Goal: Task Accomplishment & Management: Manage account settings

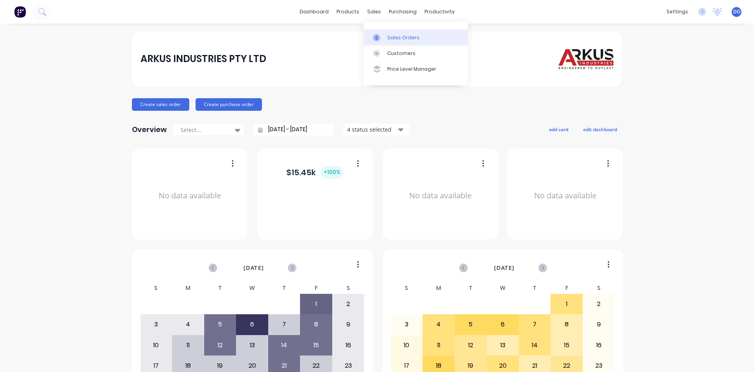
click at [391, 32] on link "Sales Orders" at bounding box center [416, 37] width 104 height 16
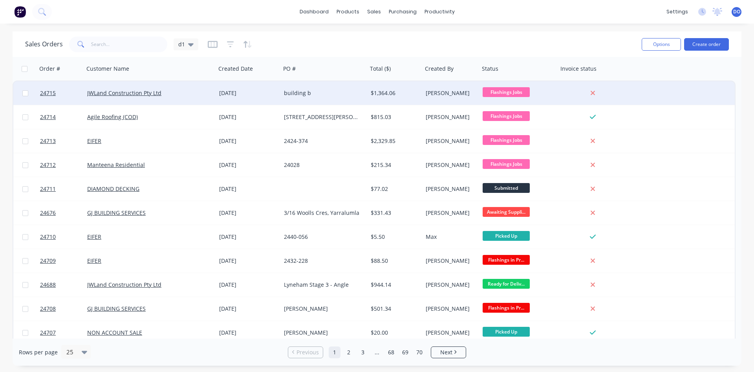
click at [326, 92] on div "building b" at bounding box center [322, 93] width 77 height 8
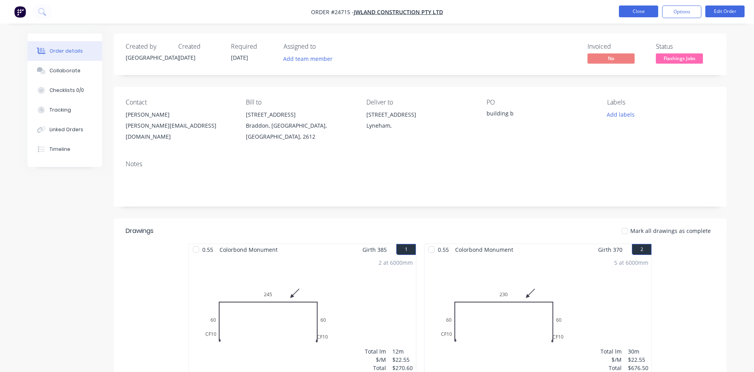
click at [643, 12] on button "Close" at bounding box center [638, 12] width 39 height 12
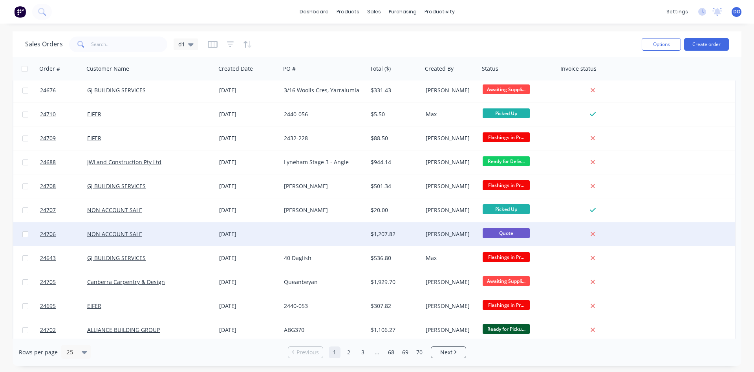
scroll to position [179, 0]
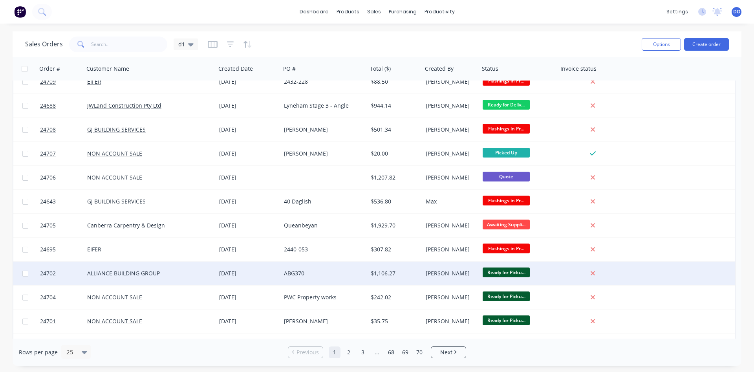
click at [464, 273] on div "[PERSON_NAME]" at bounding box center [450, 274] width 48 height 8
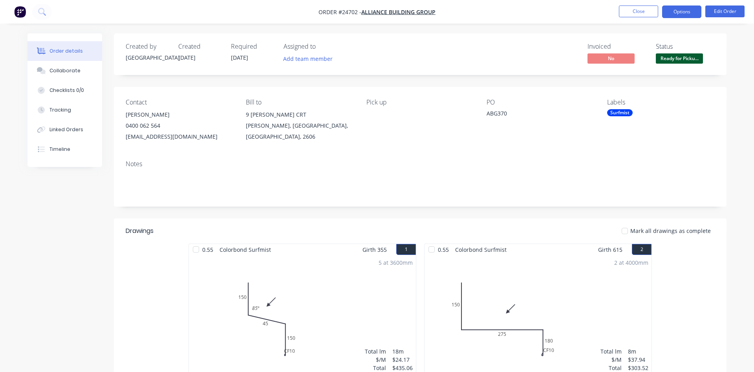
click at [676, 10] on button "Options" at bounding box center [681, 12] width 39 height 13
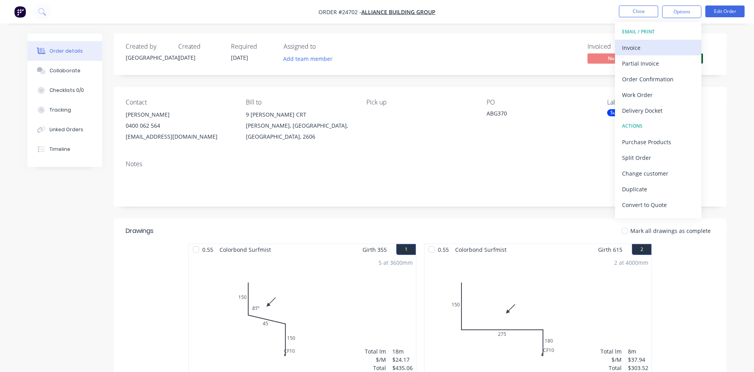
click at [632, 46] on div "Invoice" at bounding box center [658, 47] width 72 height 11
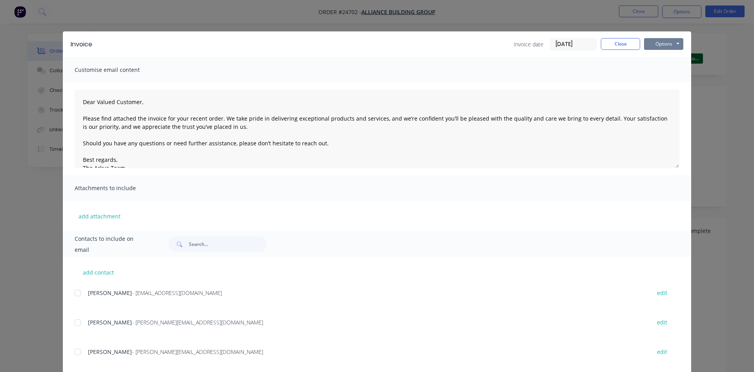
click at [657, 49] on button "Options" at bounding box center [663, 44] width 39 height 12
click at [679, 72] on button "Print" at bounding box center [669, 70] width 50 height 13
click at [615, 40] on button "Close" at bounding box center [620, 44] width 39 height 12
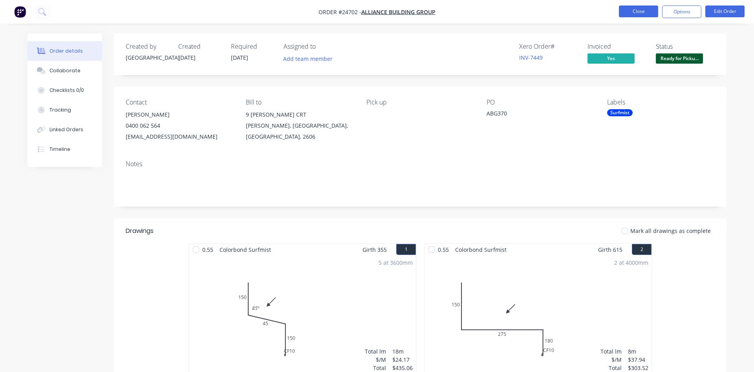
click at [637, 13] on button "Close" at bounding box center [638, 12] width 39 height 12
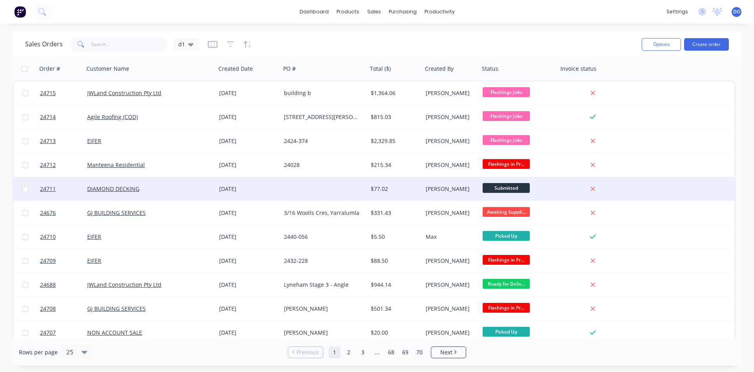
scroll to position [45, 0]
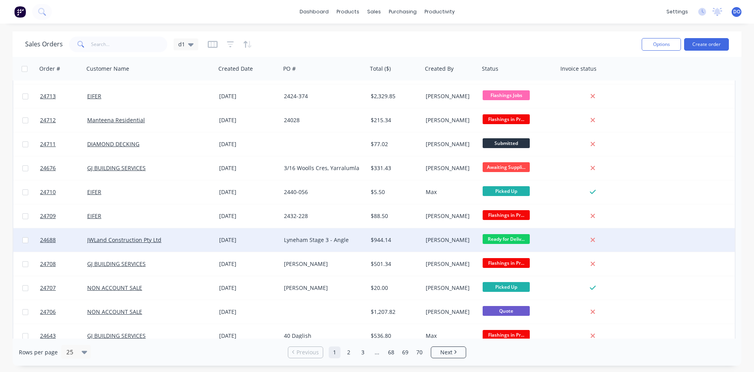
click at [431, 243] on div "[PERSON_NAME]" at bounding box center [450, 240] width 48 height 8
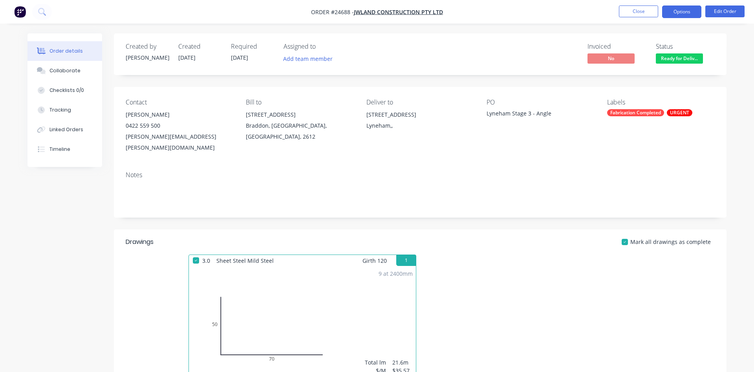
click at [674, 10] on button "Options" at bounding box center [681, 12] width 39 height 13
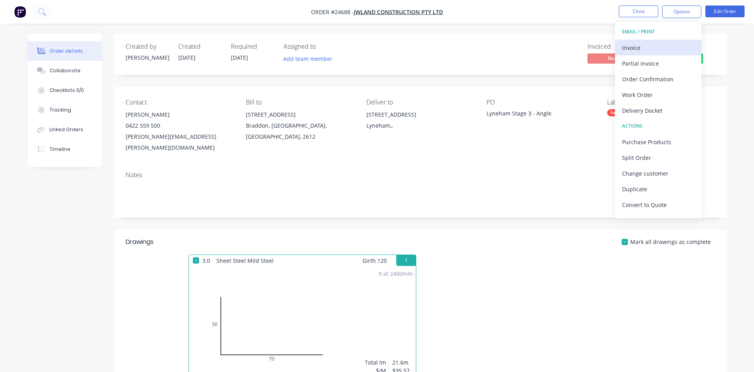
click at [650, 47] on div "Invoice" at bounding box center [658, 47] width 72 height 11
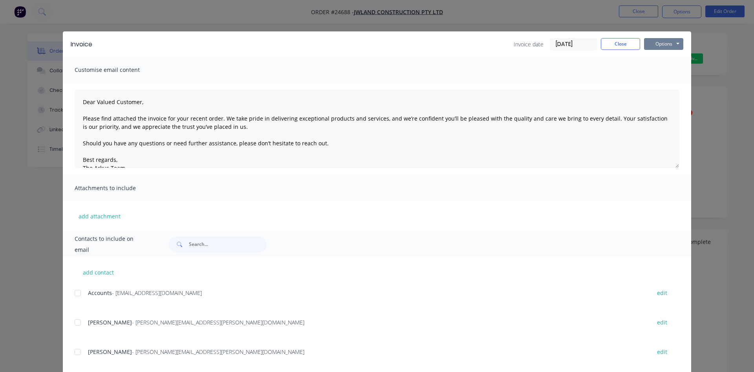
click at [660, 43] on button "Options" at bounding box center [663, 44] width 39 height 12
click at [669, 78] on button "Email" at bounding box center [669, 83] width 50 height 13
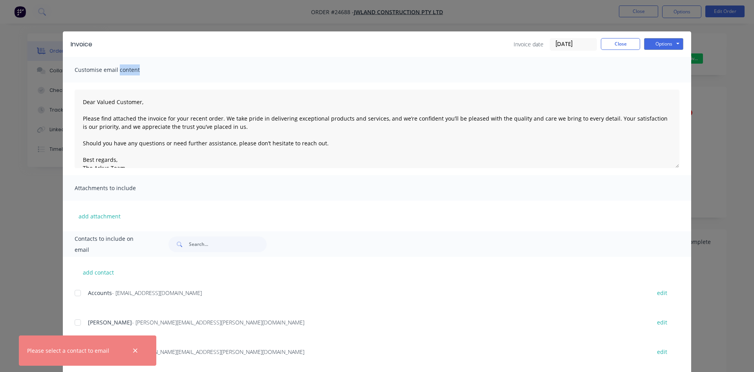
drag, startPoint x: 669, startPoint y: 77, endPoint x: 668, endPoint y: 72, distance: 5.2
click at [668, 72] on div "Customise email content" at bounding box center [377, 70] width 629 height 26
click at [658, 40] on button "Options" at bounding box center [663, 44] width 39 height 12
click at [667, 75] on button "Print" at bounding box center [669, 70] width 50 height 13
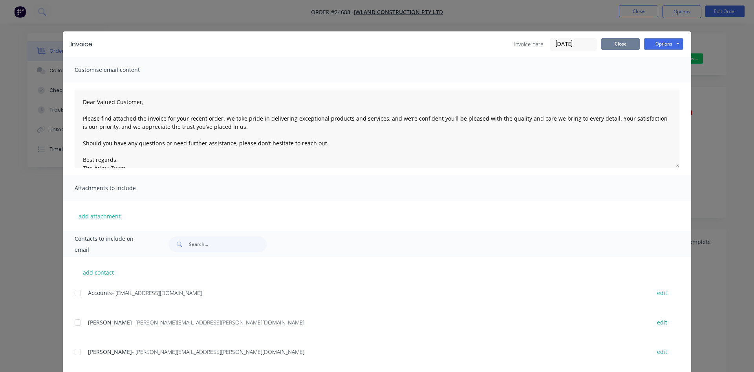
drag, startPoint x: 601, startPoint y: 46, endPoint x: 605, endPoint y: 39, distance: 8.5
click at [602, 46] on div "Invoice date [DATE] Close Options Preview Print Email" at bounding box center [599, 44] width 170 height 13
click at [609, 37] on div "Invoice Invoice date [DATE] Close Options Preview Print Email" at bounding box center [377, 44] width 629 height 26
click at [618, 45] on button "Close" at bounding box center [620, 44] width 39 height 12
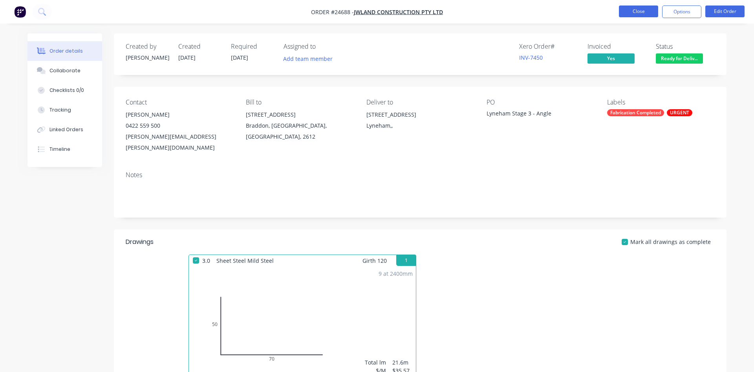
click at [648, 17] on button "Close" at bounding box center [638, 12] width 39 height 12
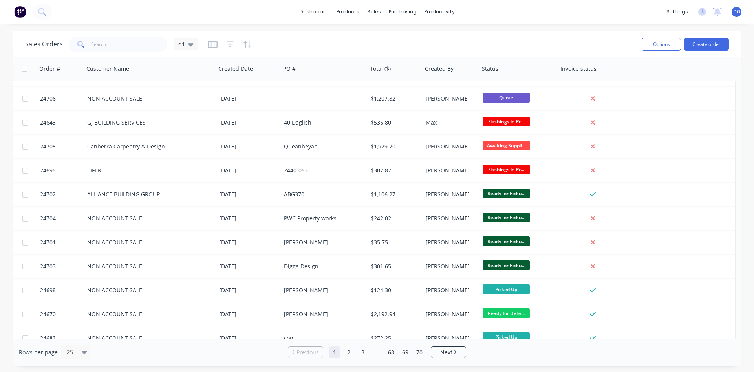
scroll to position [269, 0]
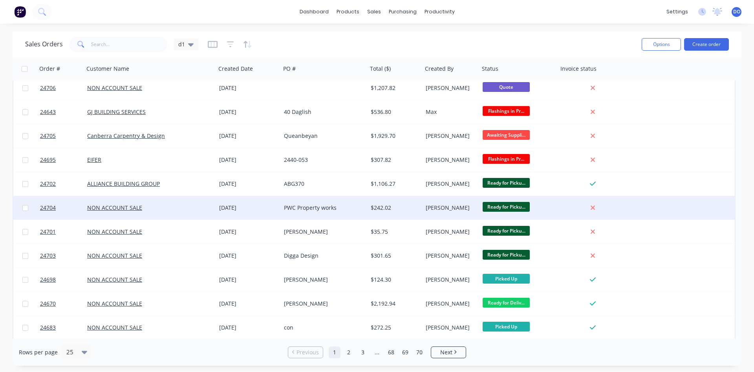
click at [442, 210] on div "[PERSON_NAME]" at bounding box center [450, 208] width 48 height 8
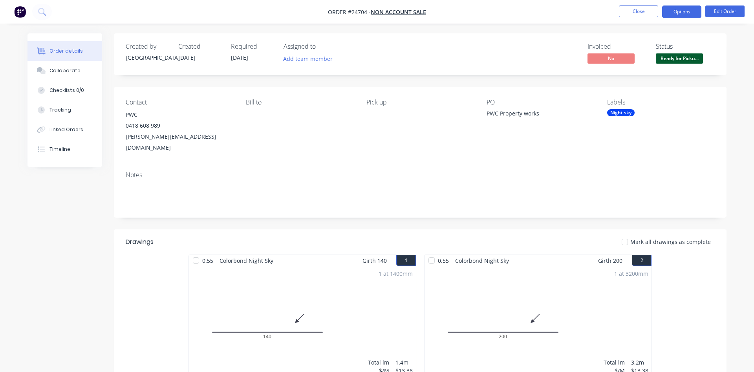
click at [684, 10] on button "Options" at bounding box center [681, 12] width 39 height 13
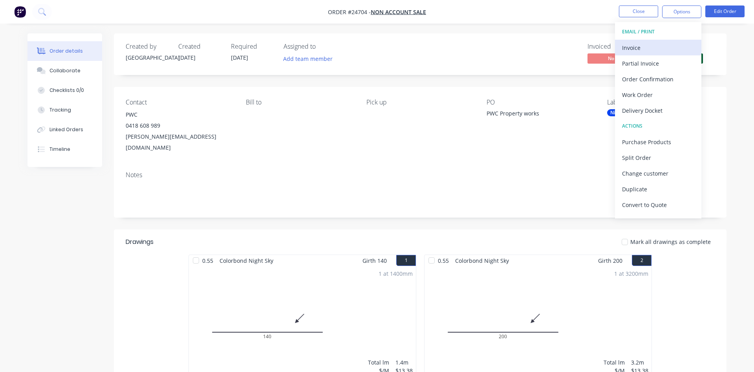
click at [644, 48] on div "Invoice" at bounding box center [658, 47] width 72 height 11
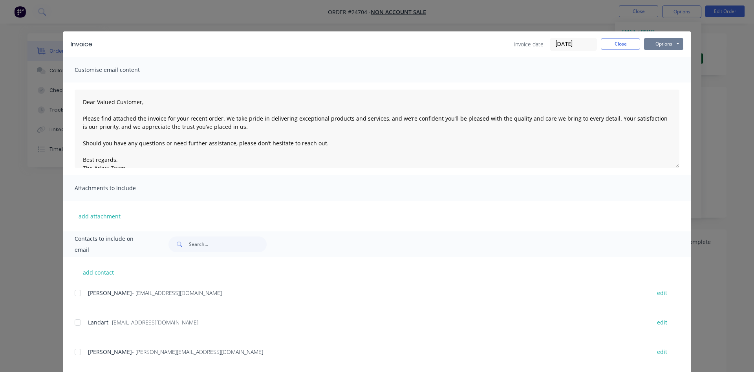
click at [654, 45] on button "Options" at bounding box center [663, 44] width 39 height 12
click at [668, 71] on button "Print" at bounding box center [669, 70] width 50 height 13
click at [633, 42] on button "Close" at bounding box center [620, 44] width 39 height 12
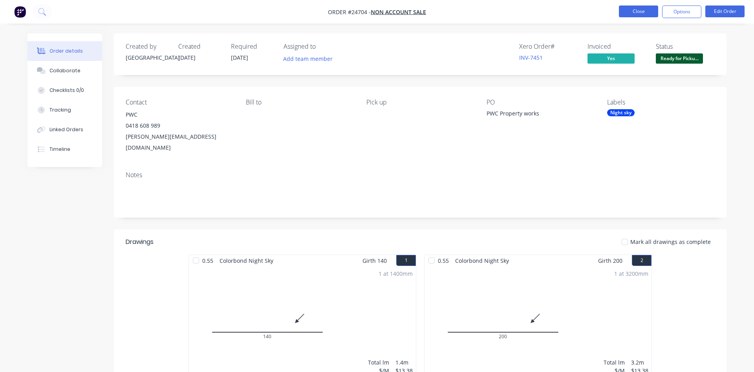
click at [645, 15] on button "Close" at bounding box center [638, 12] width 39 height 12
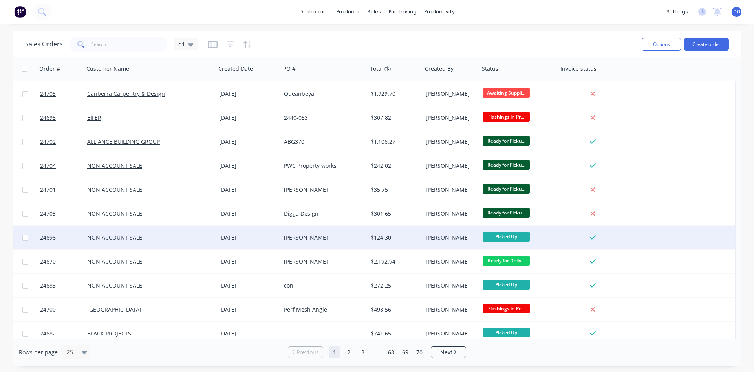
scroll to position [314, 0]
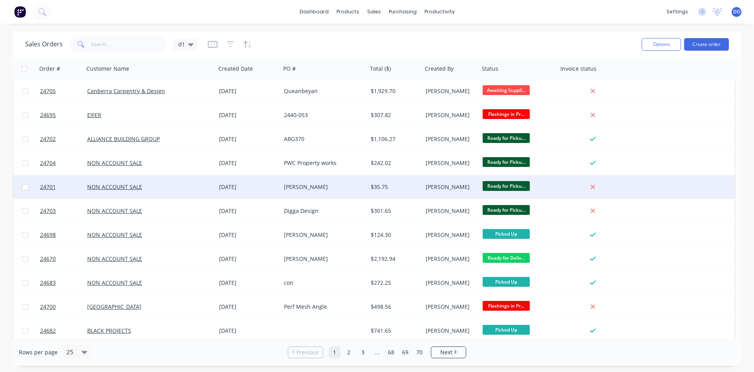
click at [558, 186] on div "Ready for Picku..." at bounding box center [519, 187] width 79 height 24
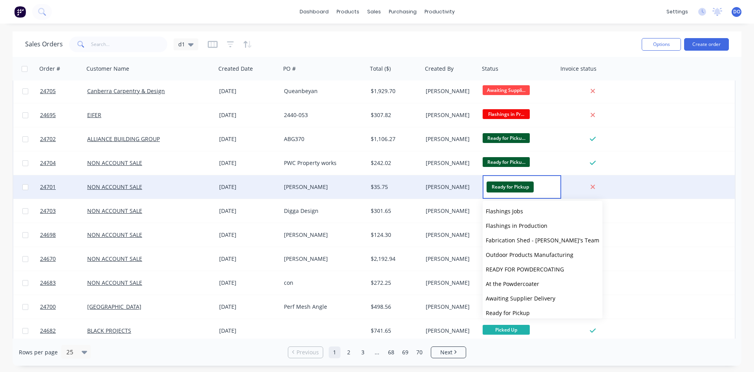
click at [654, 179] on div "24701 NON ACCOUNT SALE [DATE] [PERSON_NAME] $35.75 [PERSON_NAME] Ready for Pick…" at bounding box center [374, 187] width 722 height 24
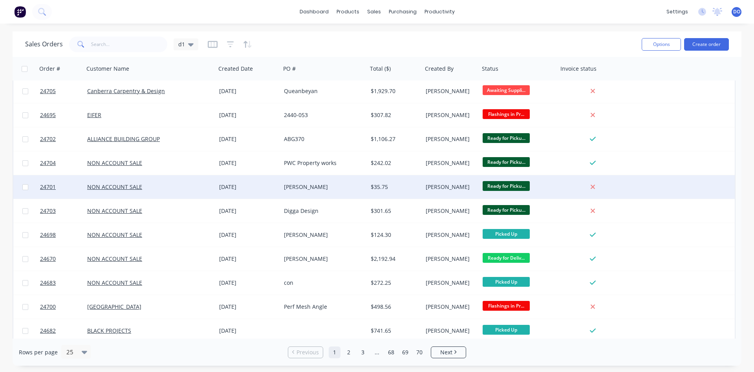
click at [552, 185] on div "Ready for Picku..." at bounding box center [519, 187] width 72 height 12
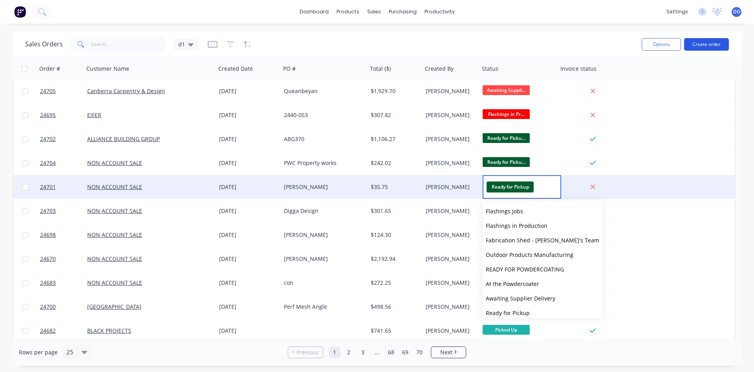
click at [708, 43] on button "Create order" at bounding box center [706, 44] width 45 height 13
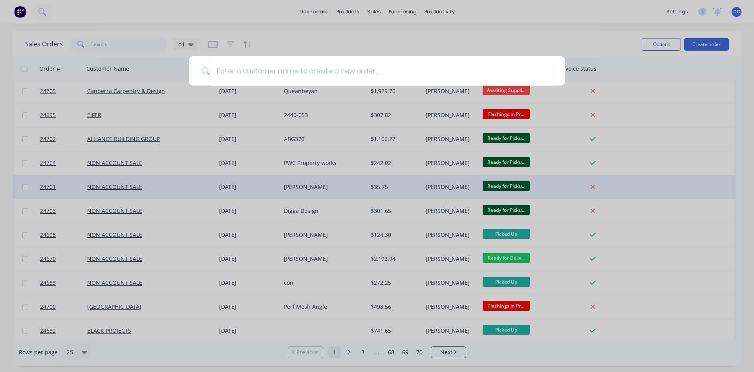
click at [659, 189] on div at bounding box center [377, 186] width 754 height 372
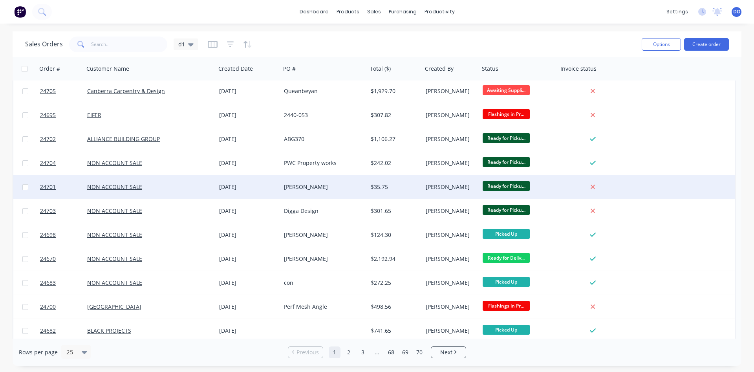
click at [449, 186] on div "[PERSON_NAME]" at bounding box center [450, 187] width 48 height 8
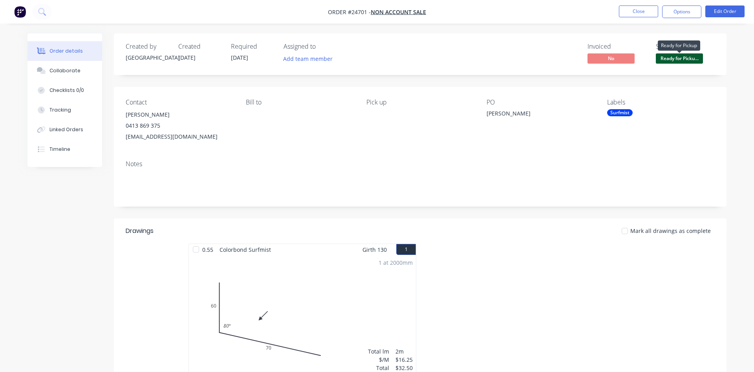
click at [666, 60] on span "Ready for Picku..." at bounding box center [679, 58] width 47 height 10
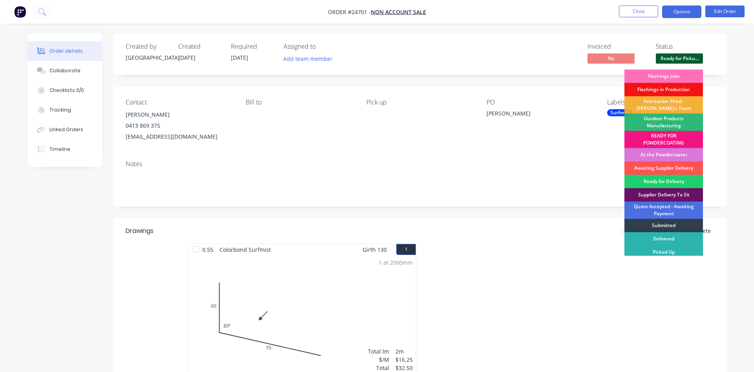
click at [682, 10] on button "Options" at bounding box center [681, 12] width 39 height 13
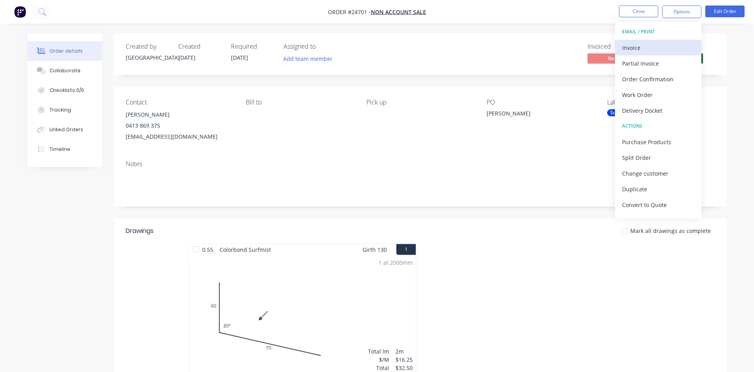
click at [660, 51] on div "Invoice" at bounding box center [658, 47] width 72 height 11
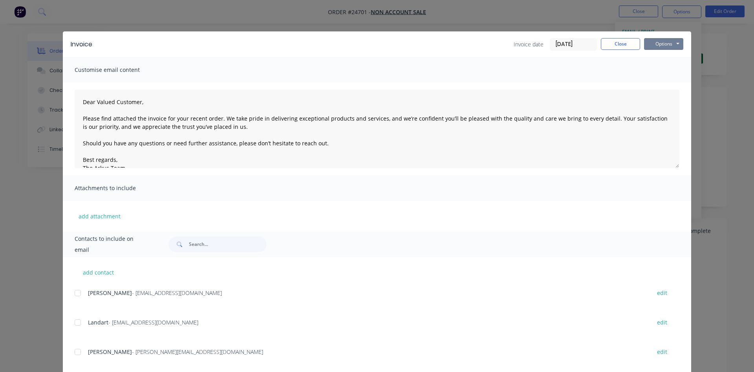
click at [663, 47] on button "Options" at bounding box center [663, 44] width 39 height 12
click at [664, 72] on button "Print" at bounding box center [669, 70] width 50 height 13
click at [628, 46] on button "Close" at bounding box center [620, 44] width 39 height 12
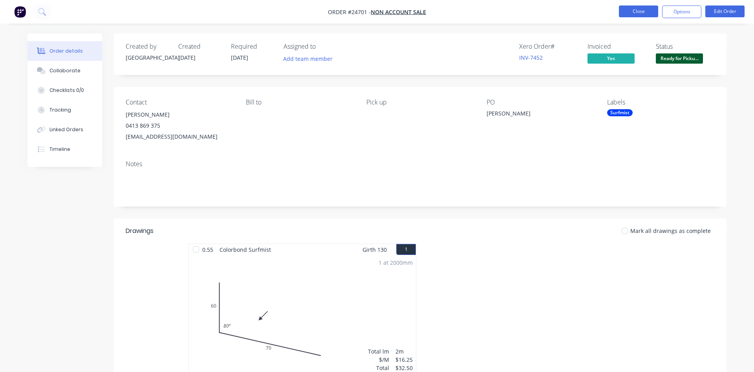
click at [641, 10] on button "Close" at bounding box center [638, 12] width 39 height 12
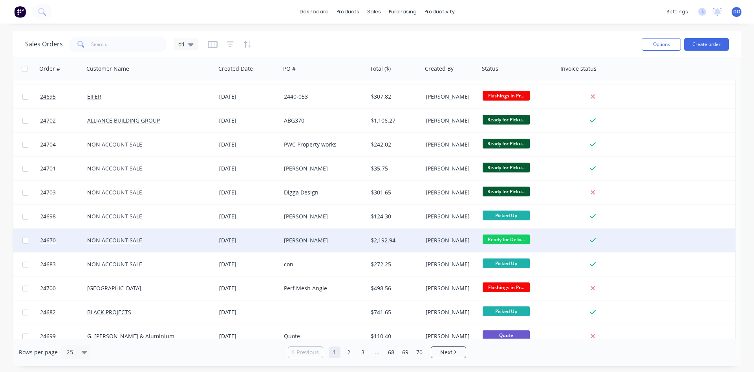
scroll to position [341, 0]
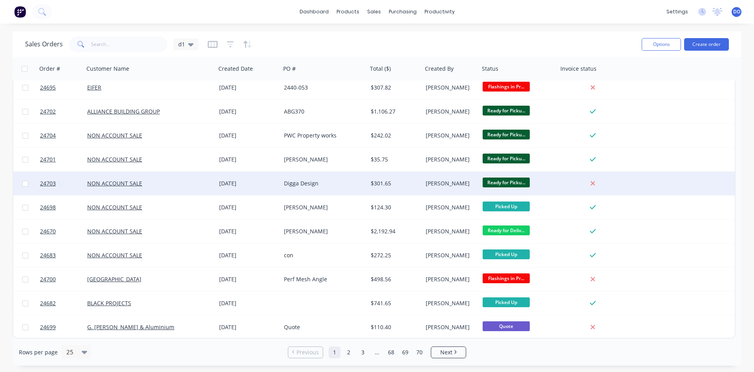
click at [569, 188] on div at bounding box center [594, 184] width 73 height 24
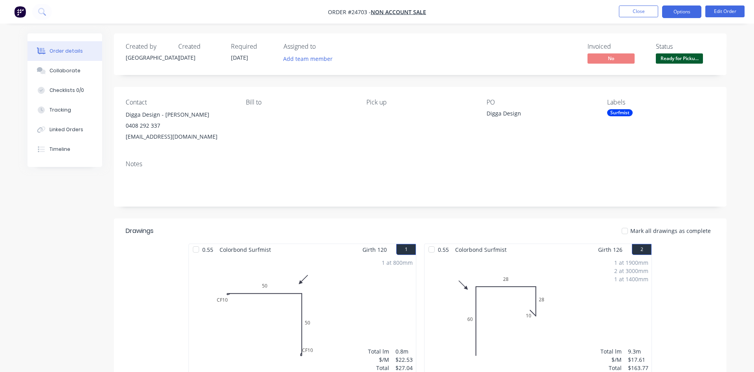
click at [679, 11] on button "Options" at bounding box center [681, 12] width 39 height 13
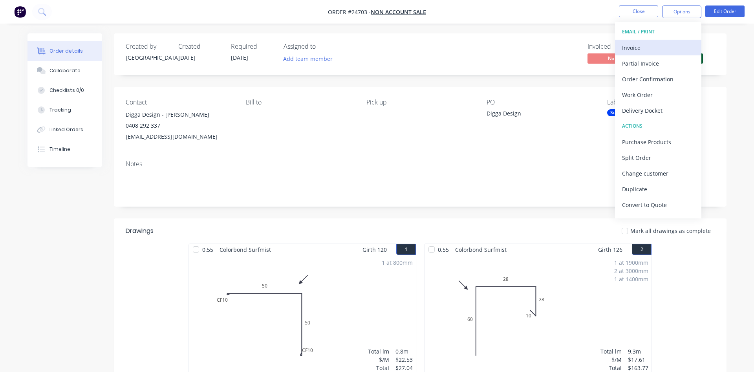
click at [642, 49] on div "Invoice" at bounding box center [658, 47] width 72 height 11
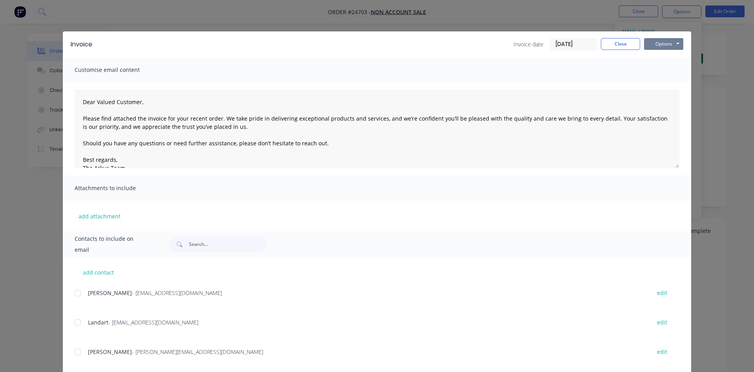
click at [653, 45] on button "Options" at bounding box center [663, 44] width 39 height 12
click at [677, 74] on button "Print" at bounding box center [669, 70] width 50 height 13
click at [629, 44] on button "Close" at bounding box center [620, 44] width 39 height 12
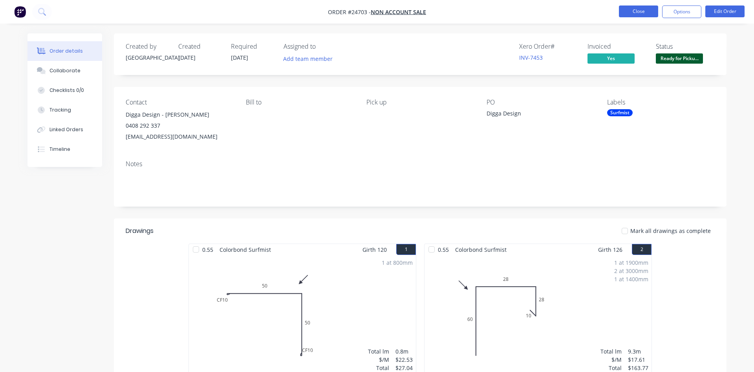
click at [639, 10] on button "Close" at bounding box center [638, 12] width 39 height 12
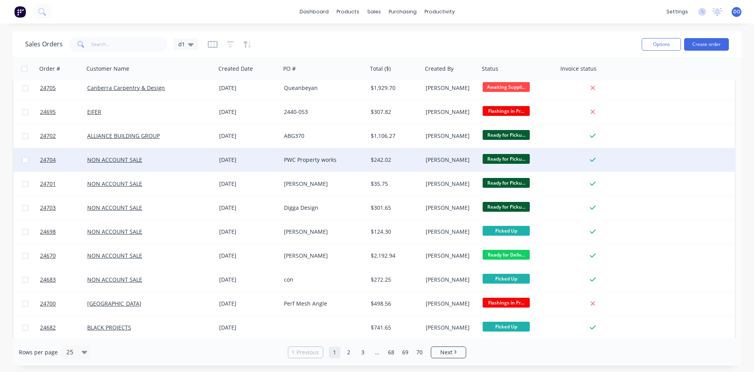
scroll to position [341, 0]
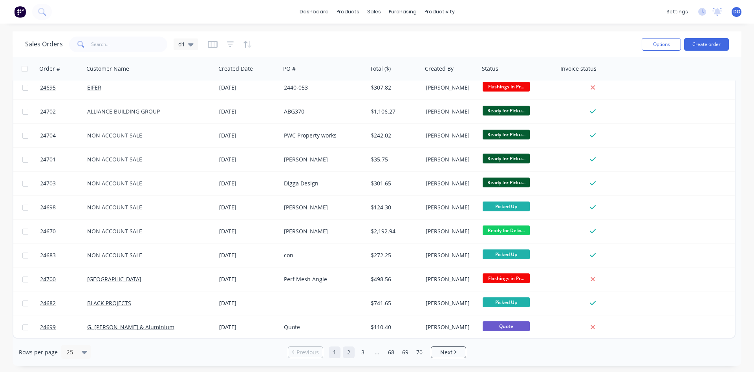
click at [350, 354] on link "2" at bounding box center [349, 353] width 12 height 12
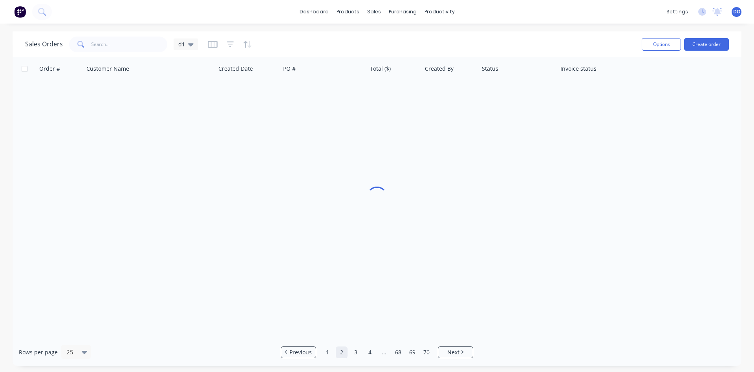
scroll to position [0, 0]
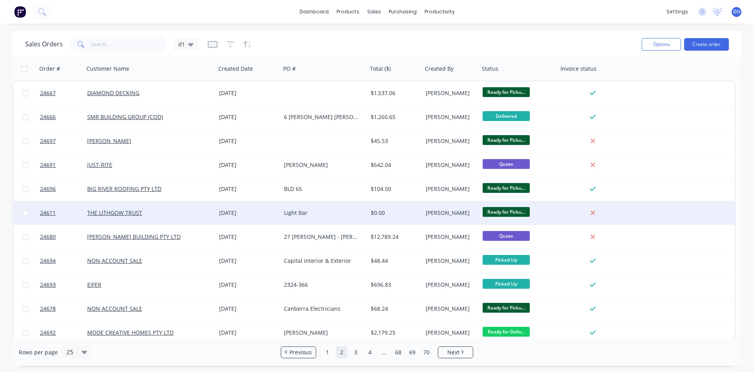
click at [464, 213] on div "[PERSON_NAME]" at bounding box center [450, 213] width 48 height 8
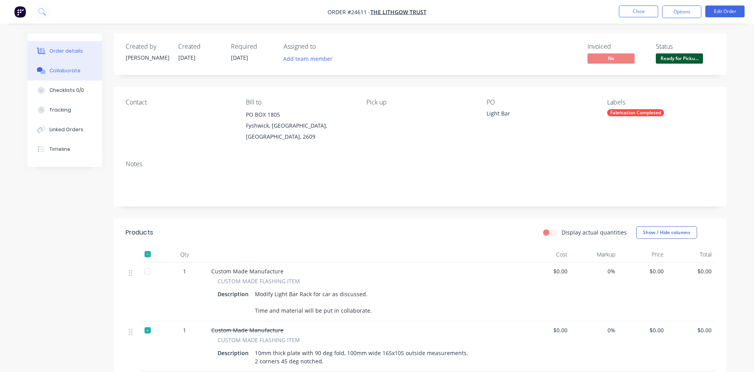
click at [59, 72] on div "Collaborate" at bounding box center [65, 70] width 31 height 7
